Goal: Complete application form

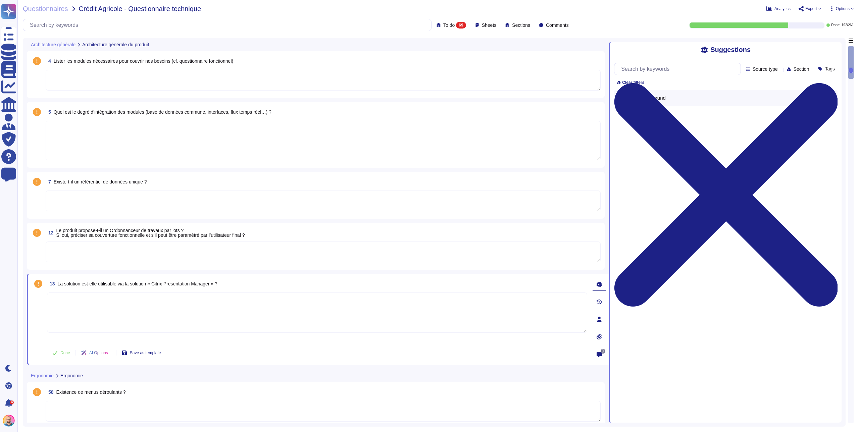
click at [53, 76] on textarea at bounding box center [323, 80] width 555 height 21
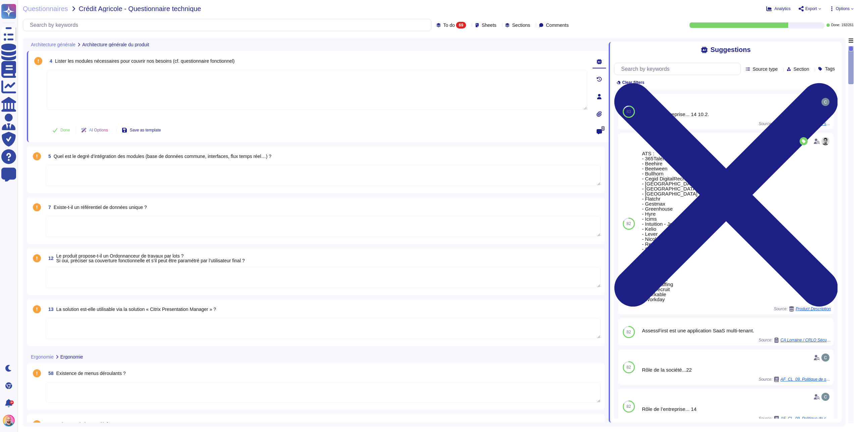
click at [104, 171] on textarea at bounding box center [323, 175] width 555 height 21
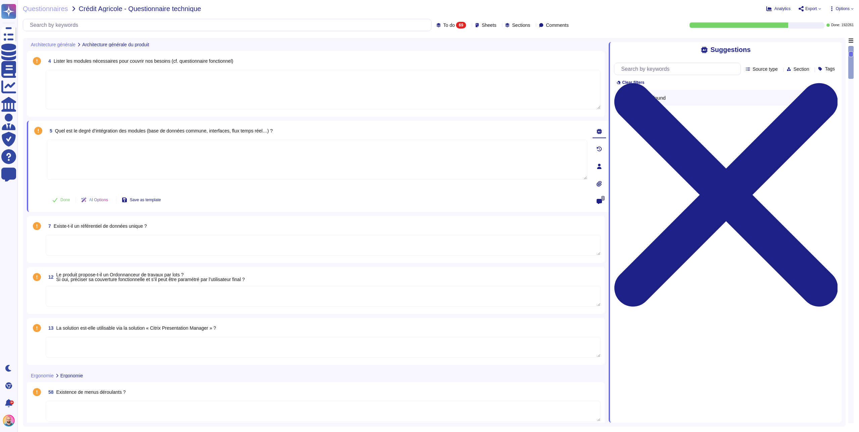
click at [102, 81] on textarea at bounding box center [323, 90] width 555 height 40
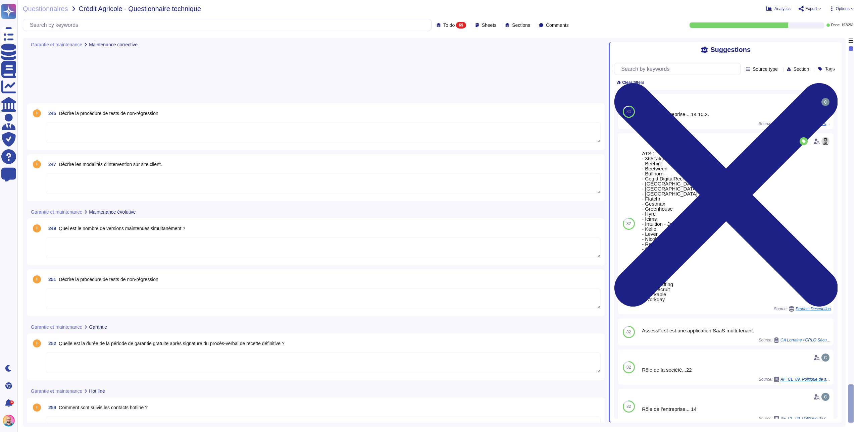
scroll to position [3116, 0]
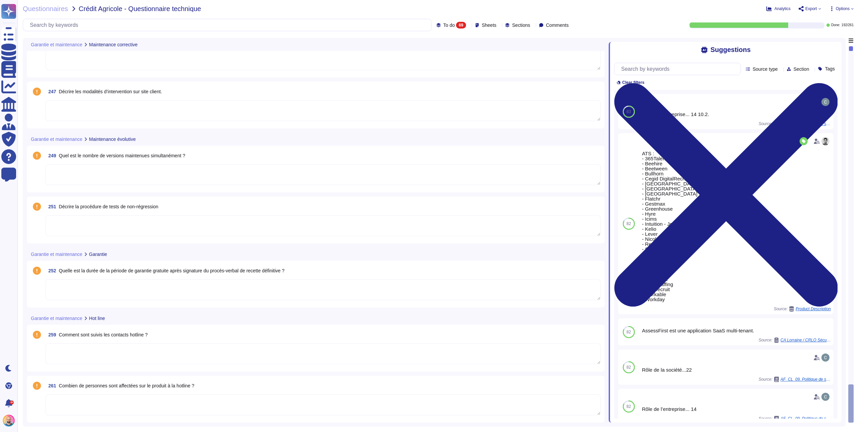
click at [61, 172] on textarea at bounding box center [323, 174] width 555 height 21
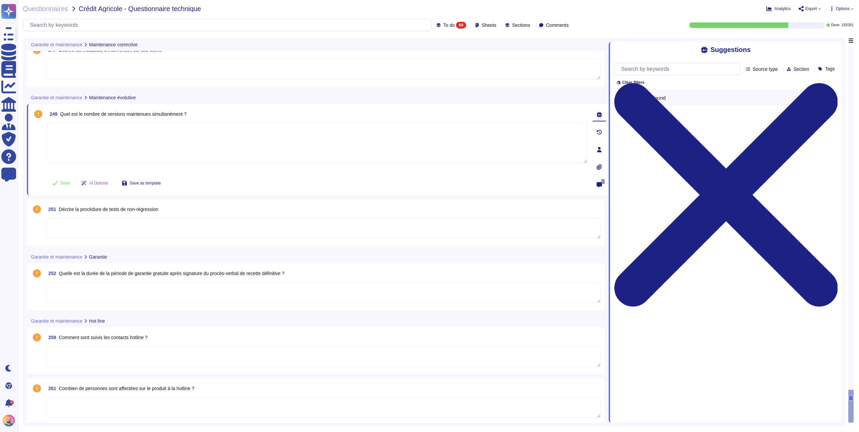
scroll to position [3158, 0]
click at [60, 228] on textarea at bounding box center [323, 227] width 555 height 21
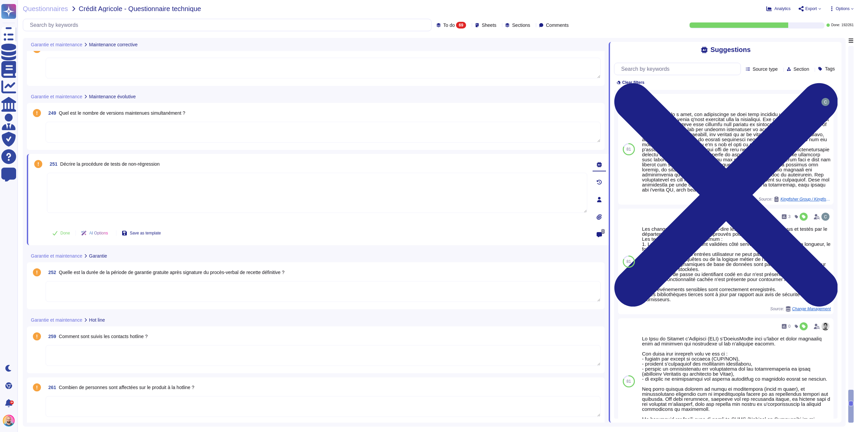
scroll to position [3160, 0]
drag, startPoint x: 65, startPoint y: 335, endPoint x: 167, endPoint y: 334, distance: 102.6
click at [167, 333] on div "259 Comment sont suivis les contacts hotline ?" at bounding box center [323, 335] width 555 height 12
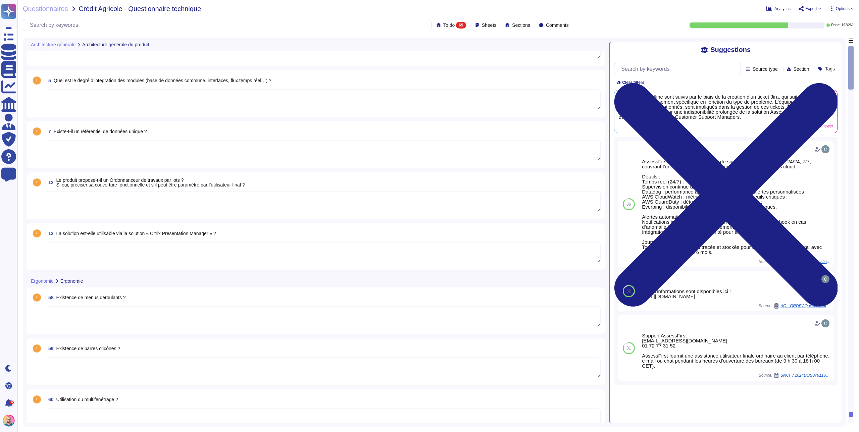
scroll to position [0, 0]
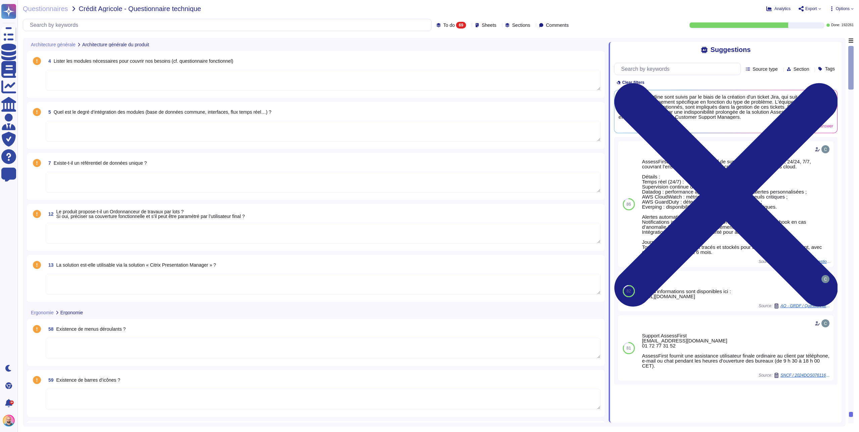
click at [110, 347] on textarea at bounding box center [323, 348] width 555 height 21
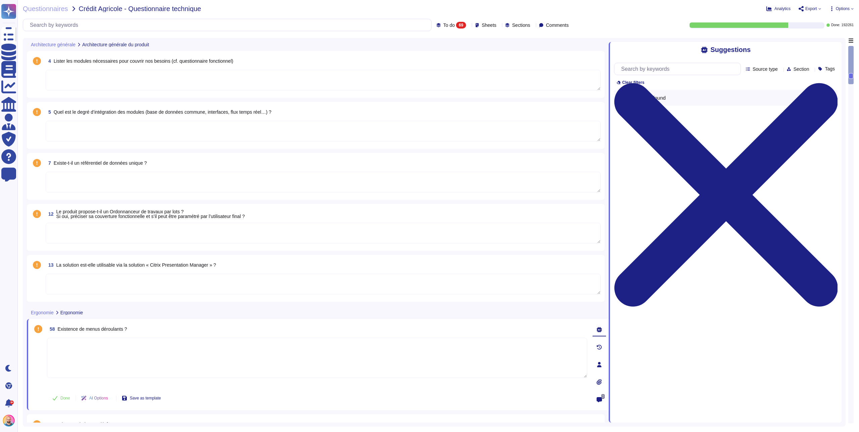
click at [184, 359] on textarea at bounding box center [317, 358] width 540 height 40
type textarea "Oui notre interface propose des menu déroulants dans son interface"
click at [67, 397] on span "Done" at bounding box center [65, 398] width 10 height 4
click at [87, 351] on textarea at bounding box center [323, 348] width 555 height 21
type textarea "Oui il existe des barres d'icones surtout d'action sur les listes dans notre in…"
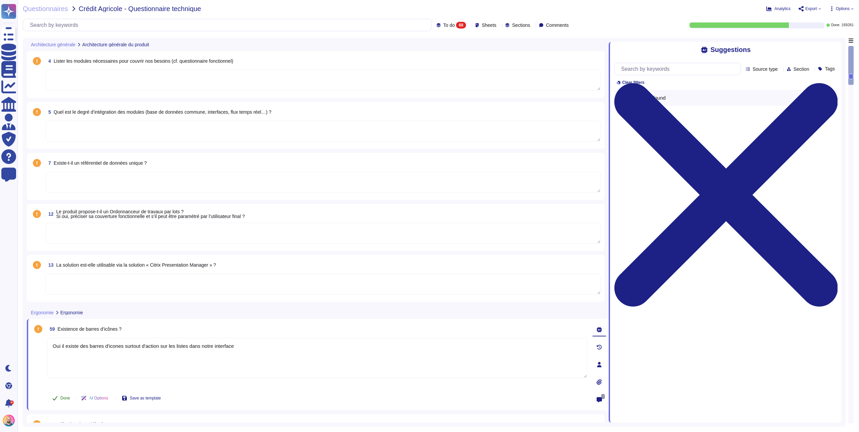
click at [56, 399] on icon at bounding box center [54, 397] width 5 height 5
click at [73, 350] on textarea at bounding box center [323, 348] width 555 height 21
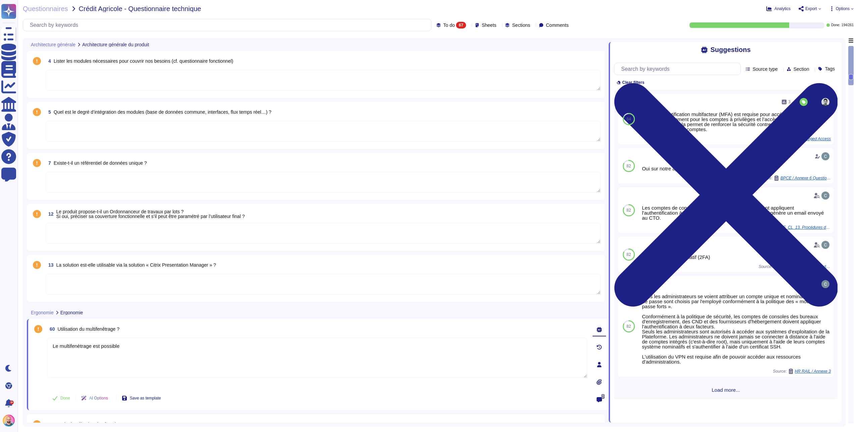
drag, startPoint x: 81, startPoint y: 346, endPoint x: 87, endPoint y: 347, distance: 5.4
click at [81, 346] on textarea "Le multifenètrage est possible" at bounding box center [317, 358] width 540 height 40
click at [162, 349] on textarea "Le multifenetrage est possible" at bounding box center [317, 358] width 540 height 40
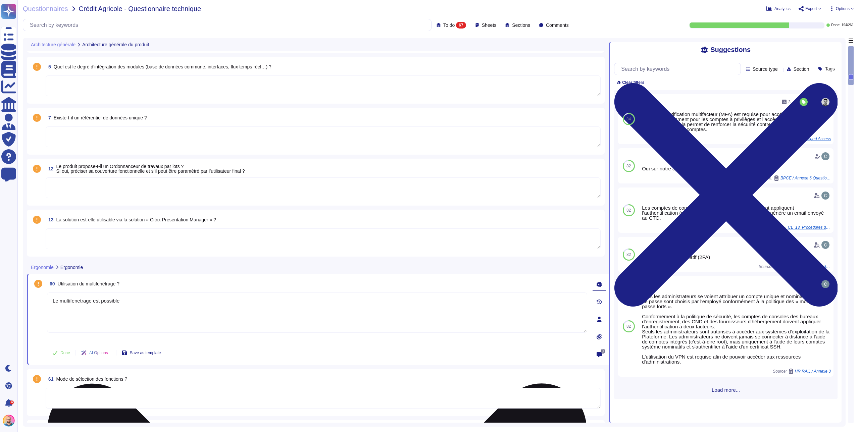
scroll to position [39, 0]
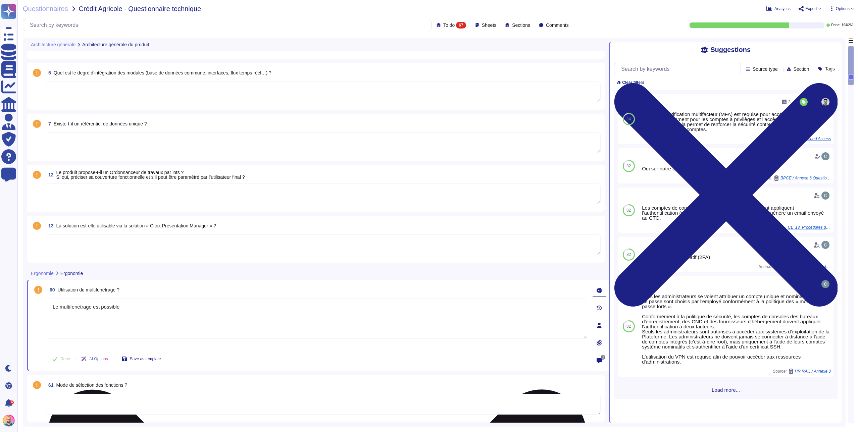
click at [151, 321] on textarea "Le multifenetrage est possible" at bounding box center [317, 319] width 540 height 40
type textarea "Le multifenetrage est possible. Cependant une eu"
